Goal: Navigation & Orientation: Find specific page/section

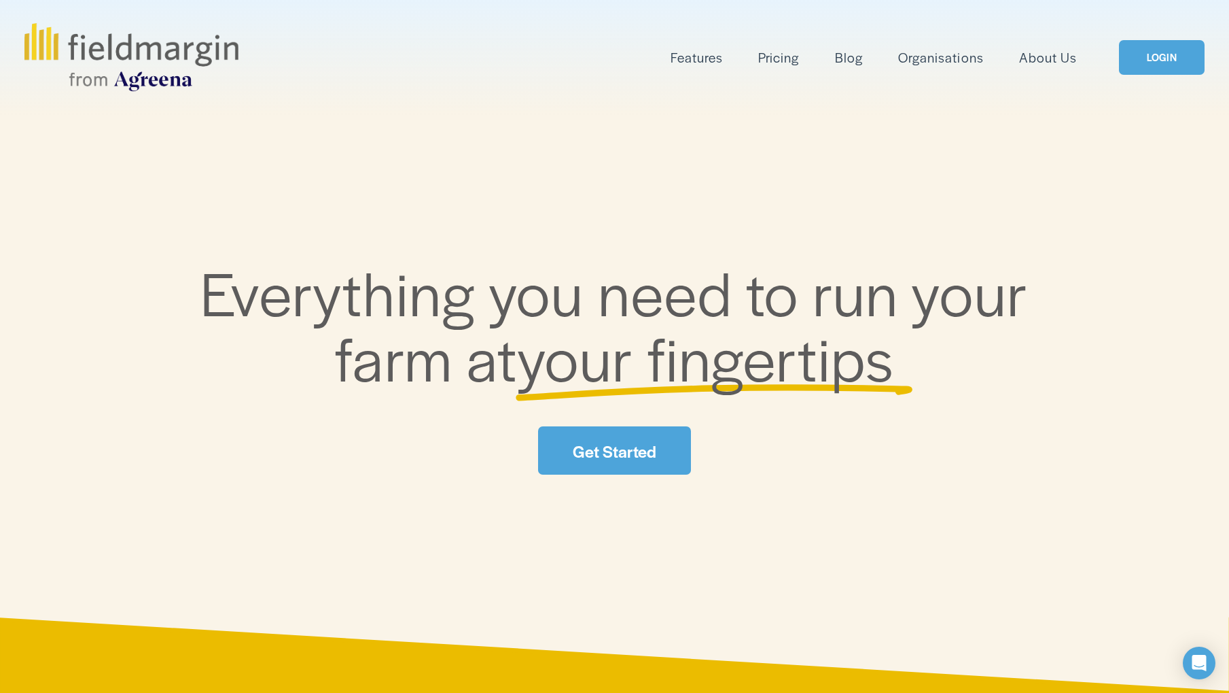
click at [1183, 50] on link "LOGIN" at bounding box center [1162, 57] width 86 height 35
